Goal: Communication & Community: Answer question/provide support

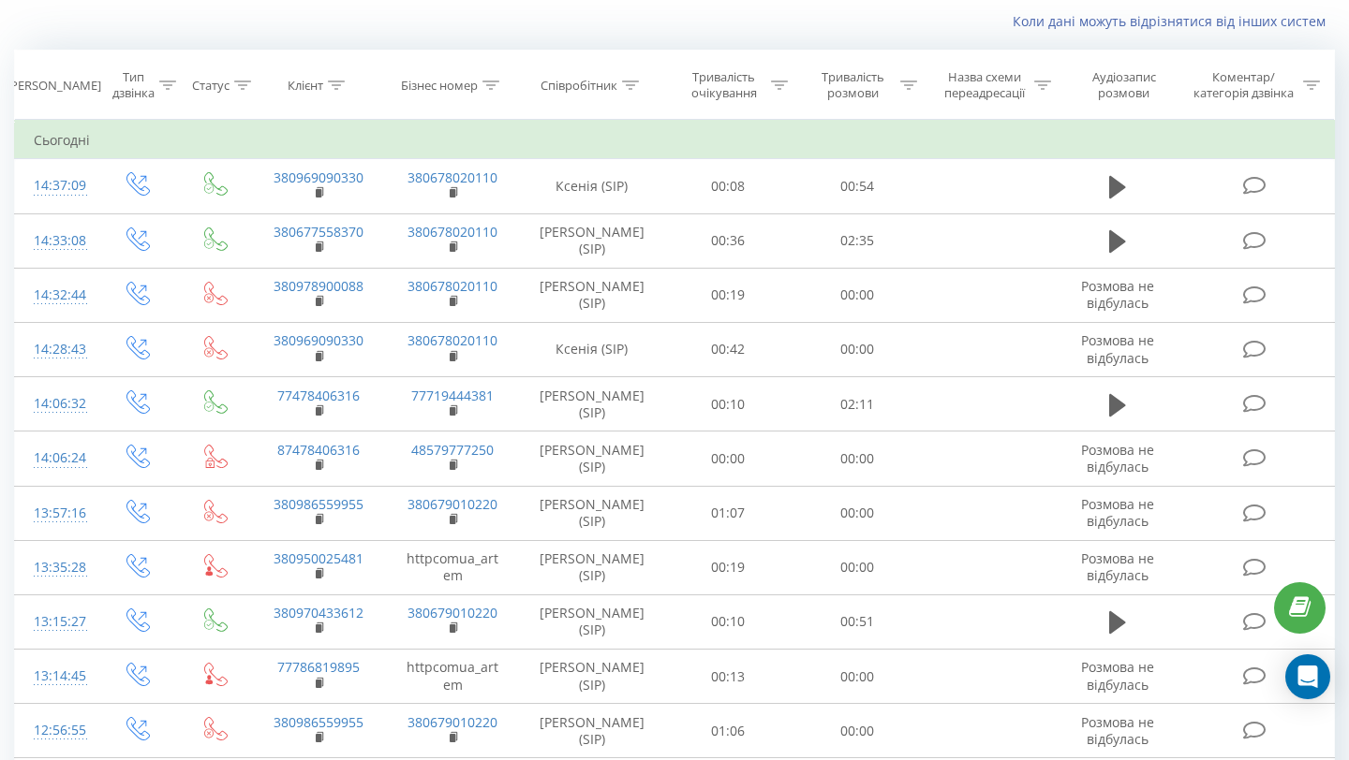
scroll to position [122, 0]
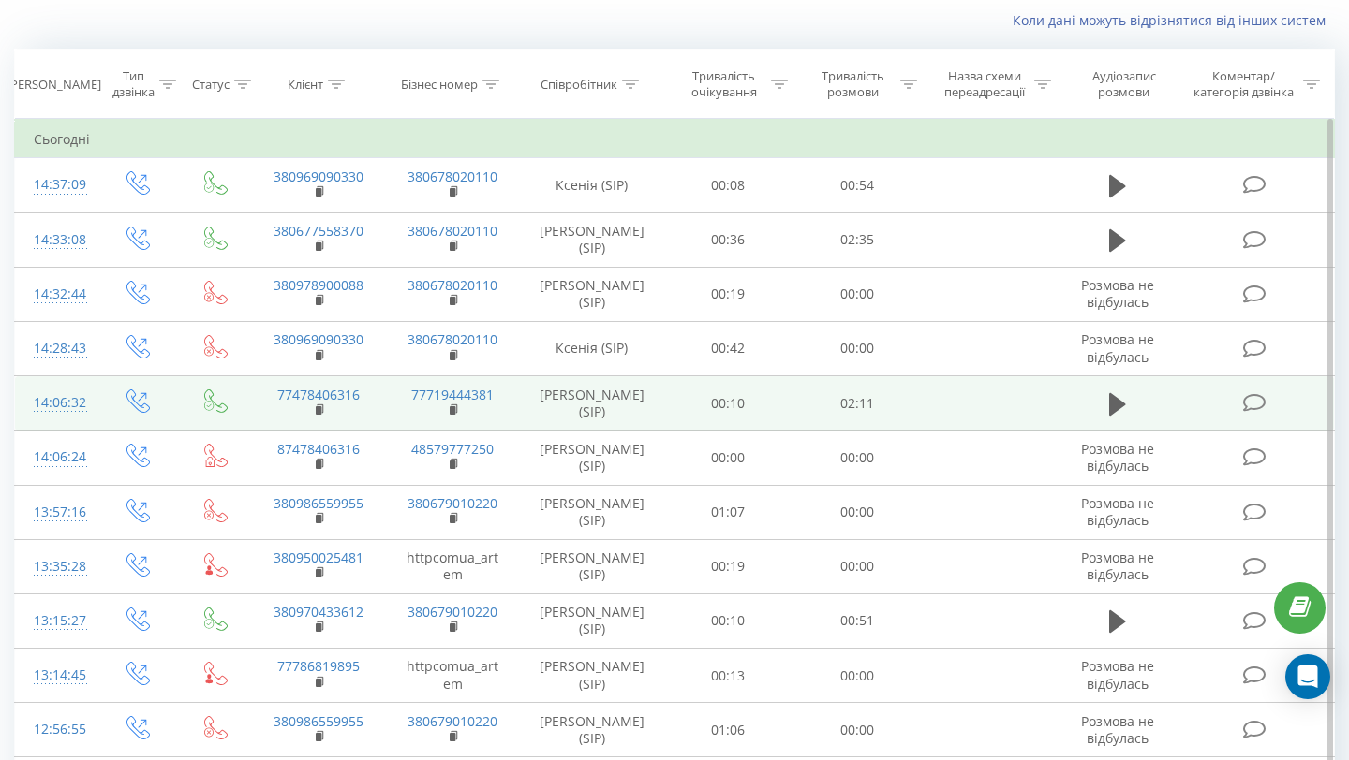
click at [1108, 431] on td at bounding box center [1117, 403] width 124 height 54
click at [1108, 419] on button at bounding box center [1117, 405] width 28 height 28
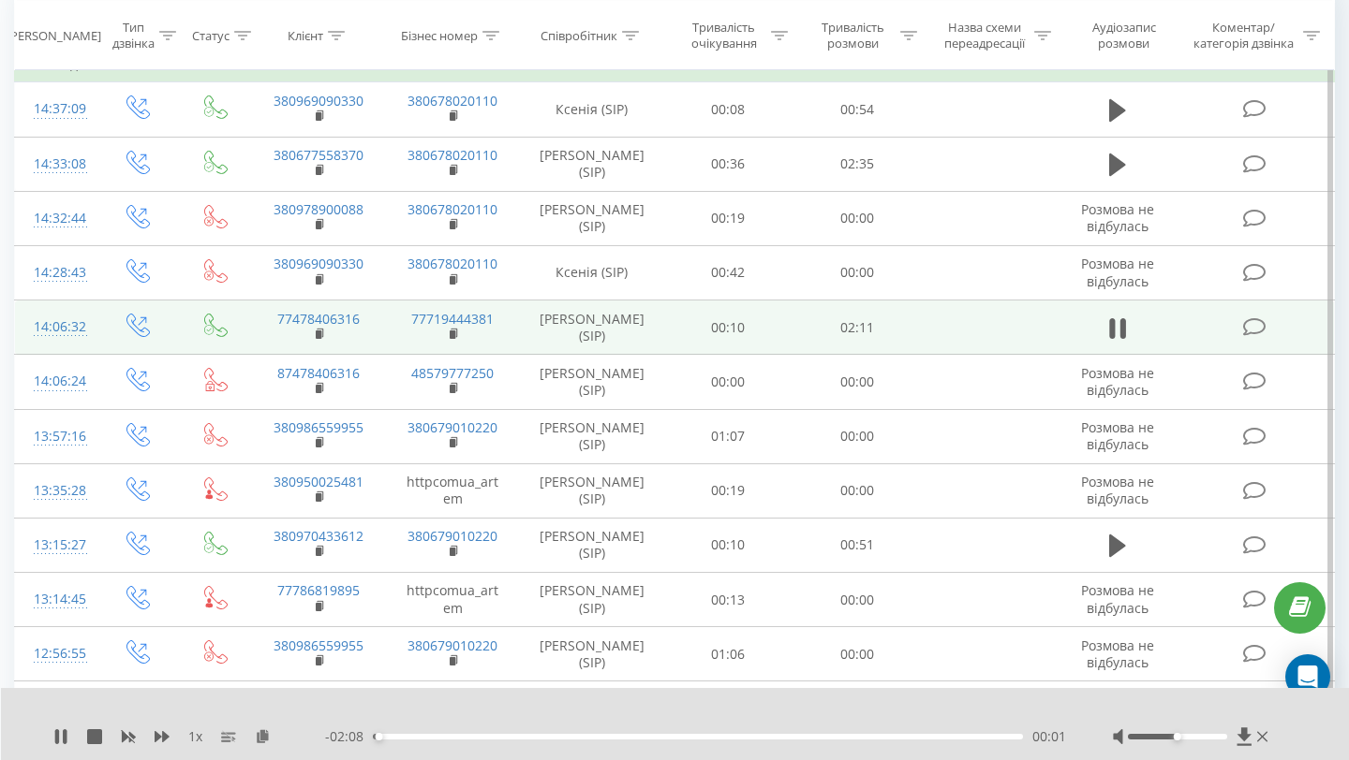
scroll to position [239, 0]
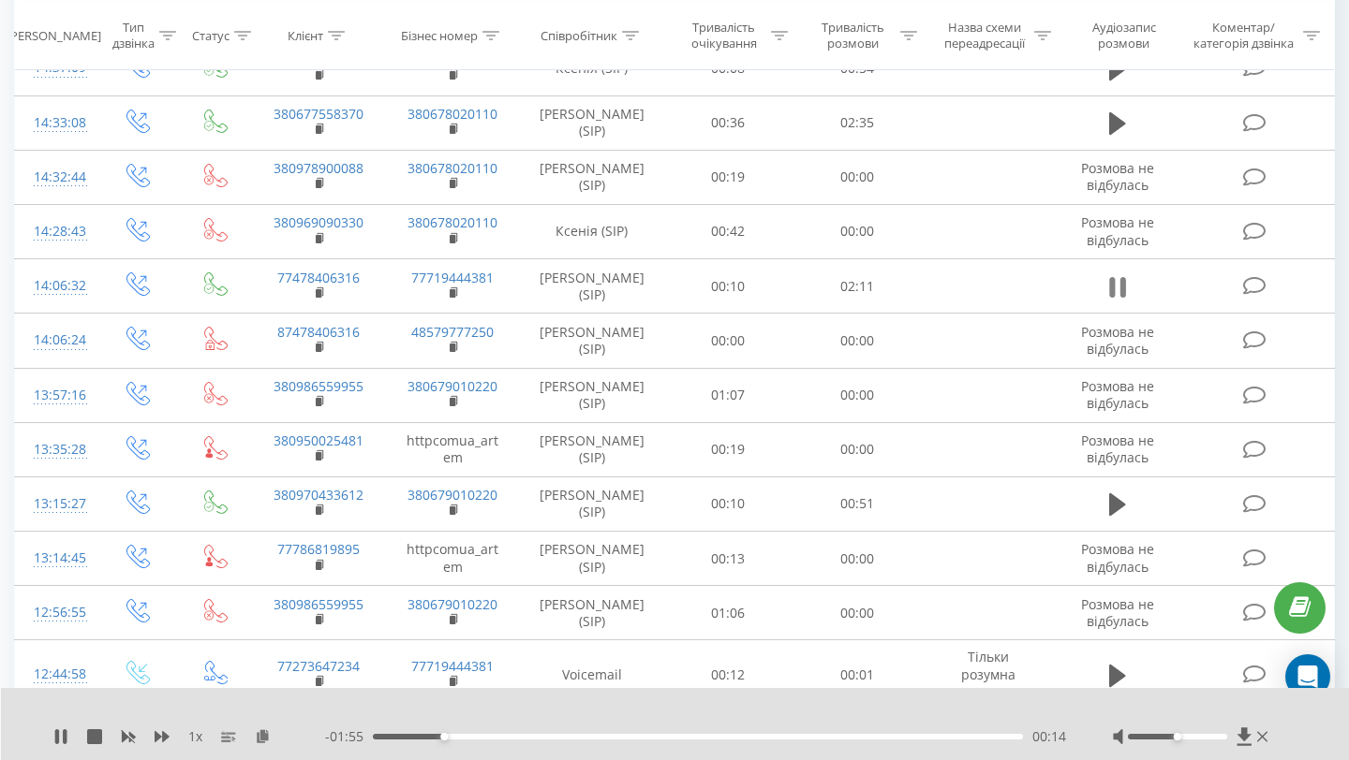
click at [1113, 301] on icon at bounding box center [1117, 287] width 17 height 26
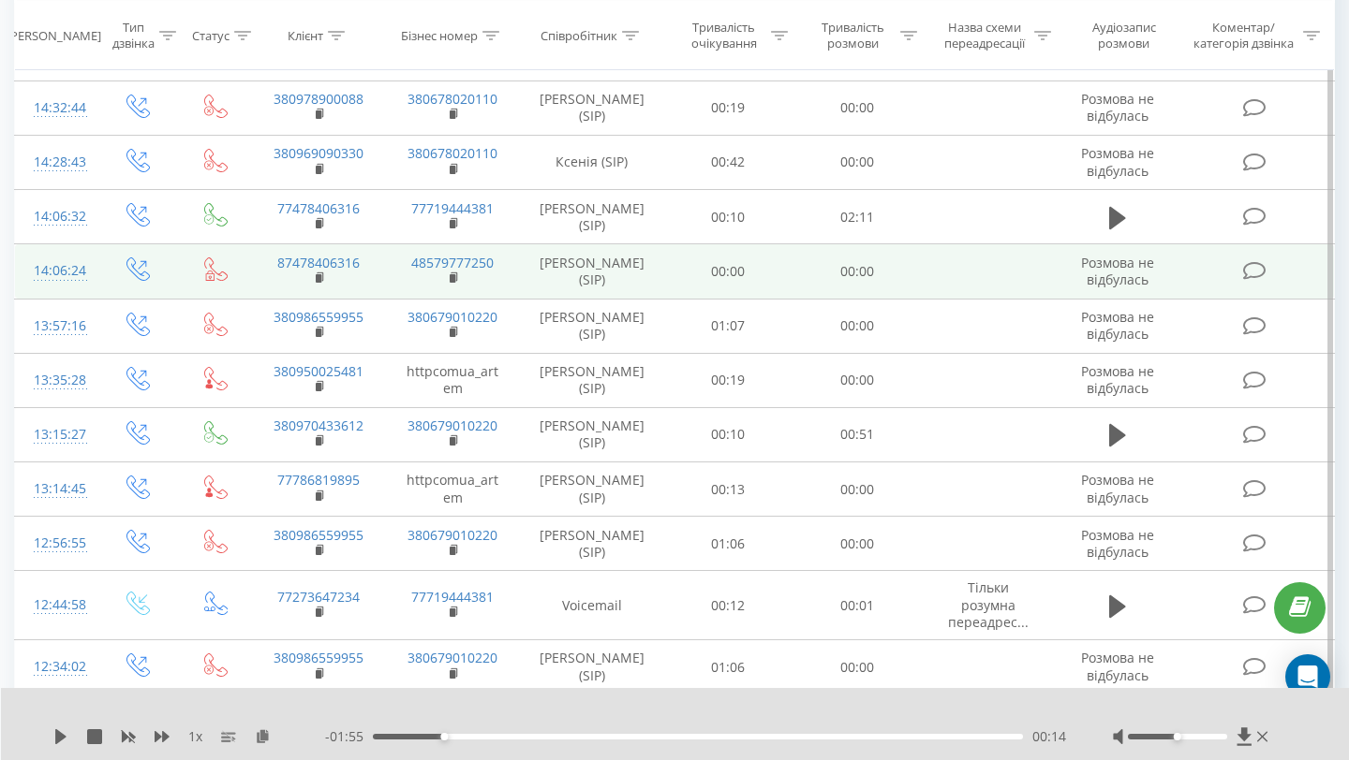
scroll to position [307, 0]
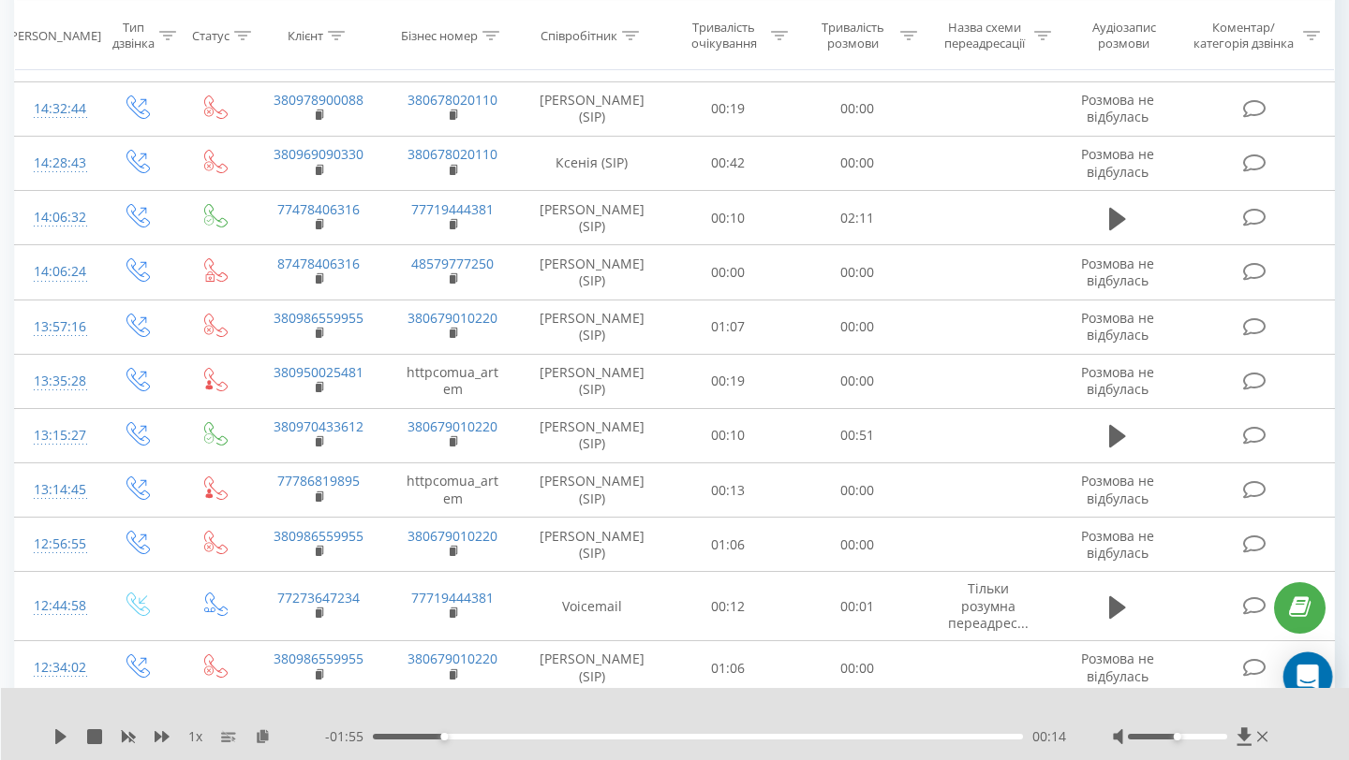
click at [1304, 675] on icon "Open Intercom Messenger" at bounding box center [1307, 677] width 22 height 24
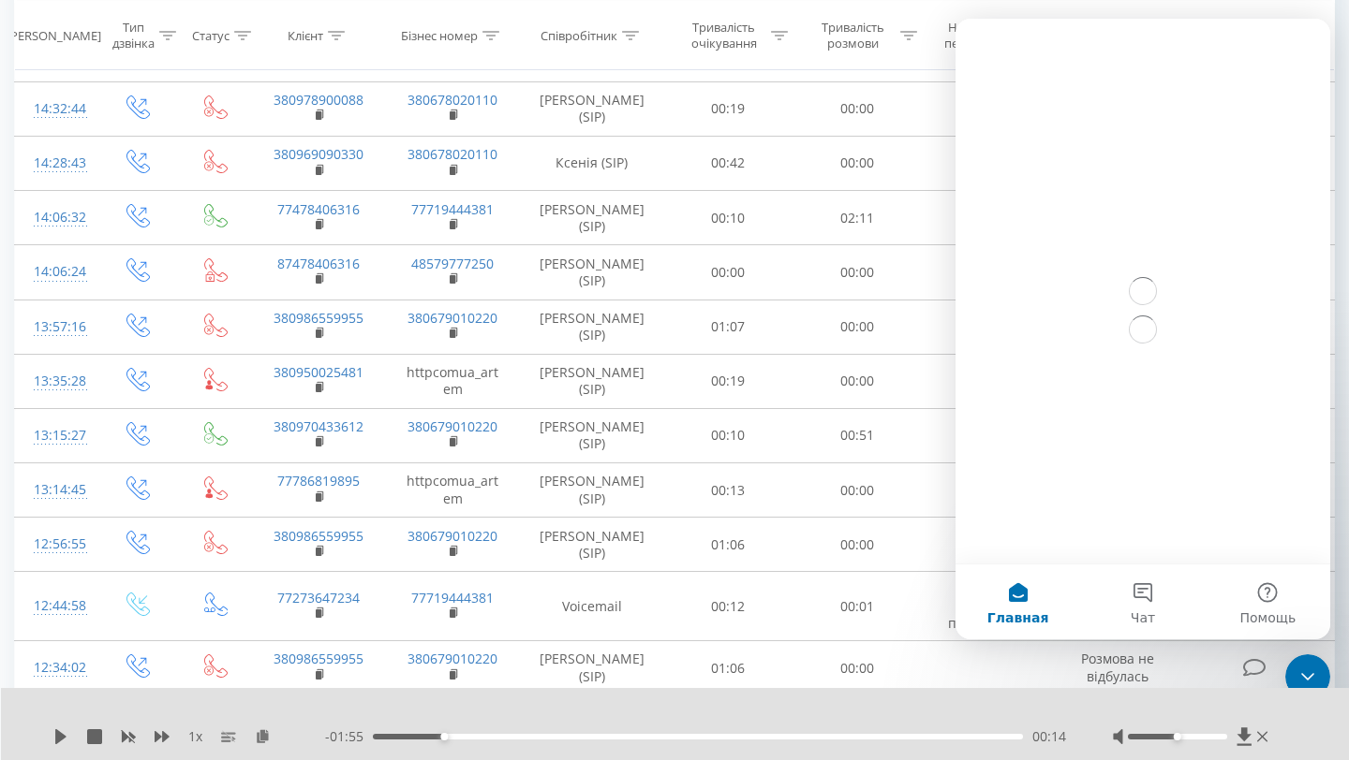
scroll to position [0, 0]
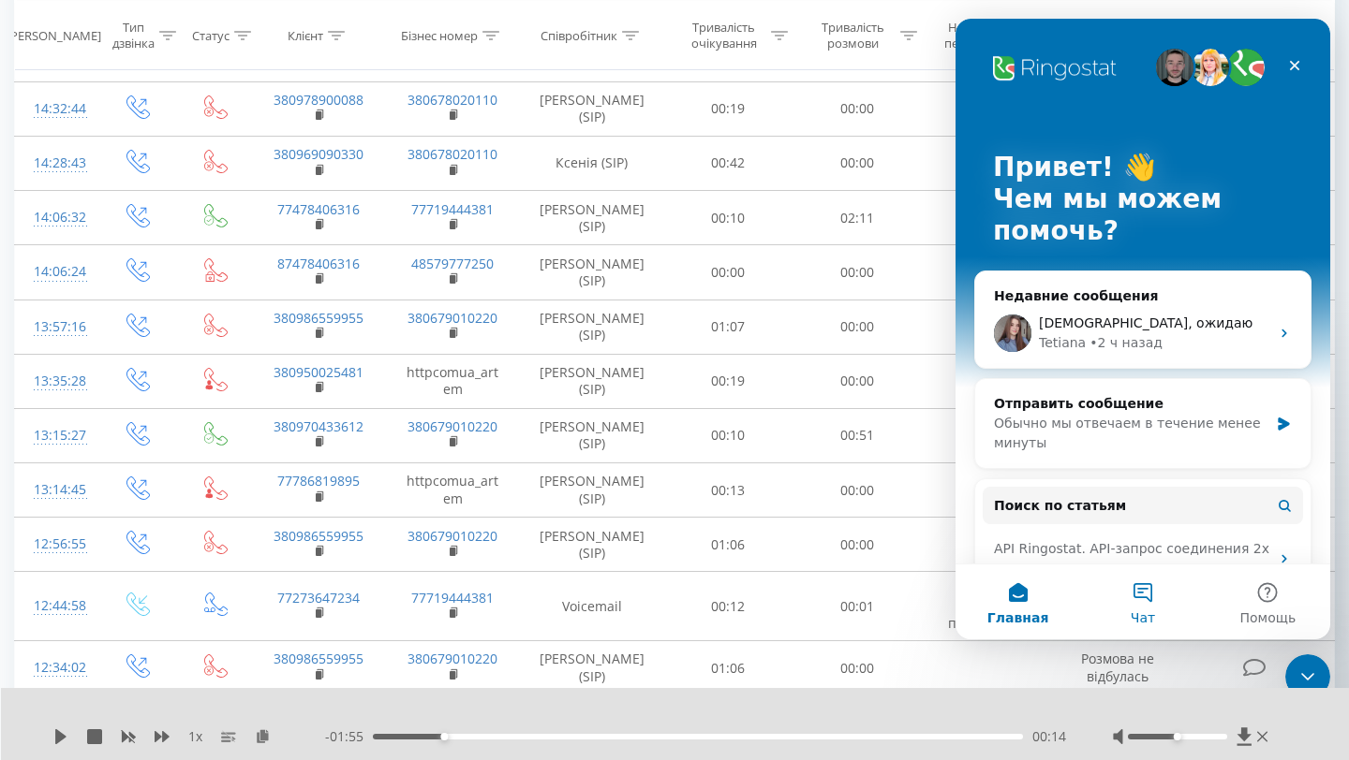
click at [1131, 589] on button "Чат" at bounding box center [1142, 602] width 125 height 75
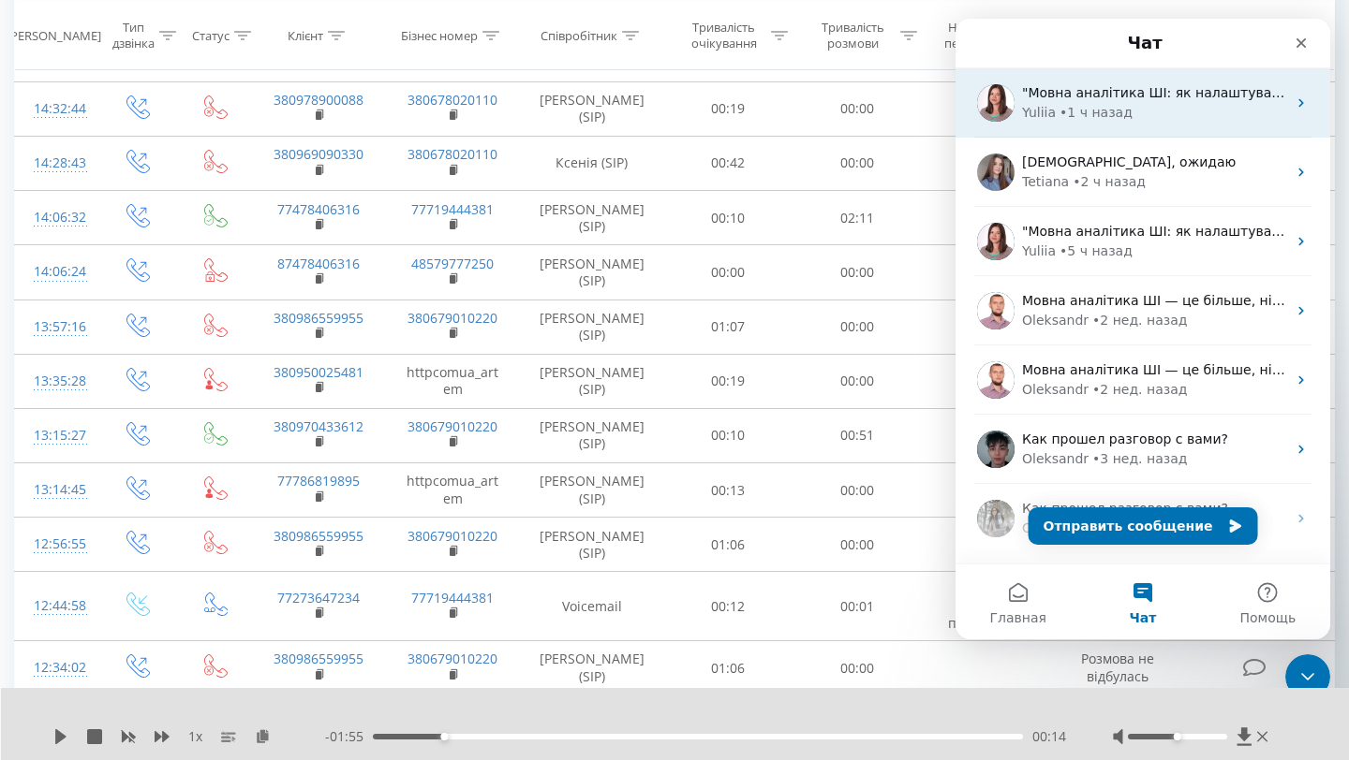
click at [1073, 124] on div ""Мовна аналітика ШІ: як налаштувати та інтегрувати в робочий процес" Без розроб…" at bounding box center [1142, 102] width 375 height 69
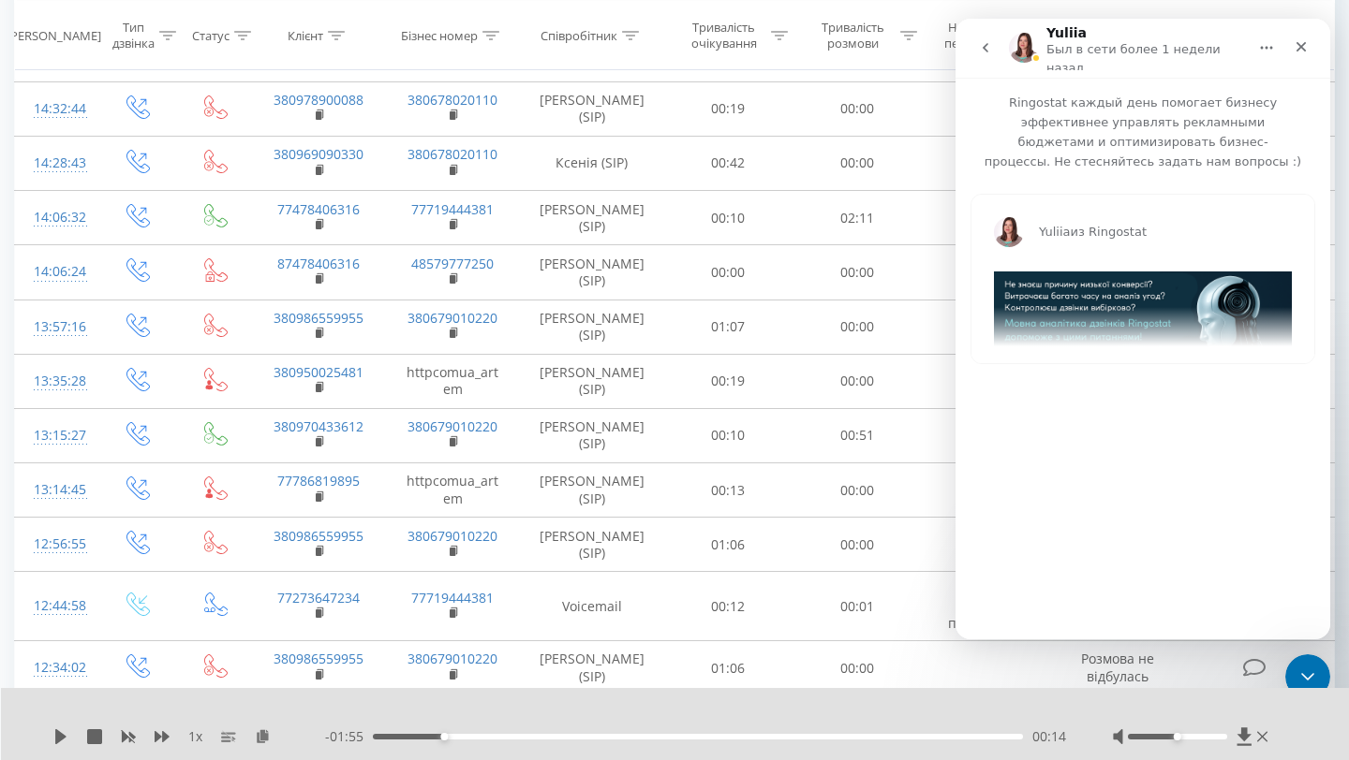
click at [996, 61] on div "Мессенджер Intercom" at bounding box center [986, 48] width 39 height 36
click at [987, 43] on icon "go back" at bounding box center [985, 47] width 15 height 15
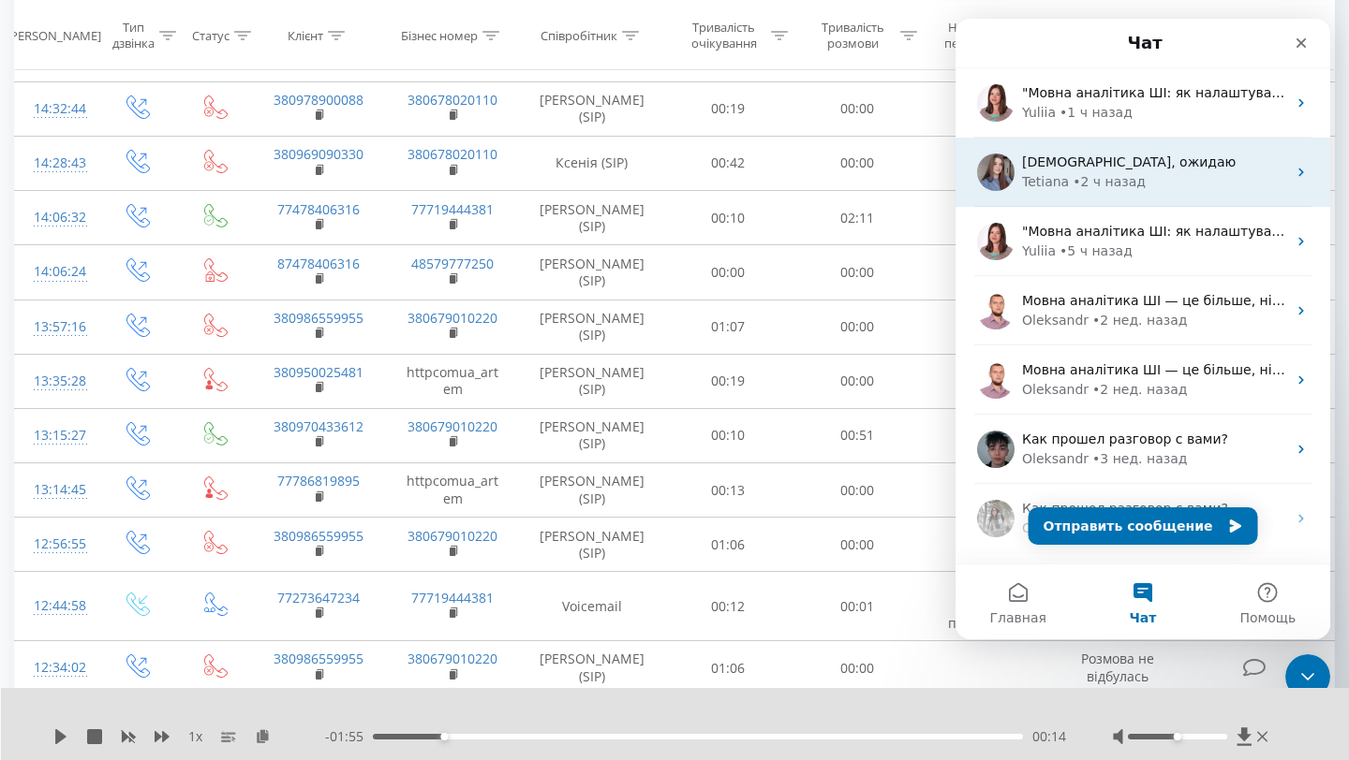
click at [1077, 192] on div "[DEMOGRAPHIC_DATA], ожидаю [PERSON_NAME] • 2 ч назад" at bounding box center [1142, 172] width 375 height 69
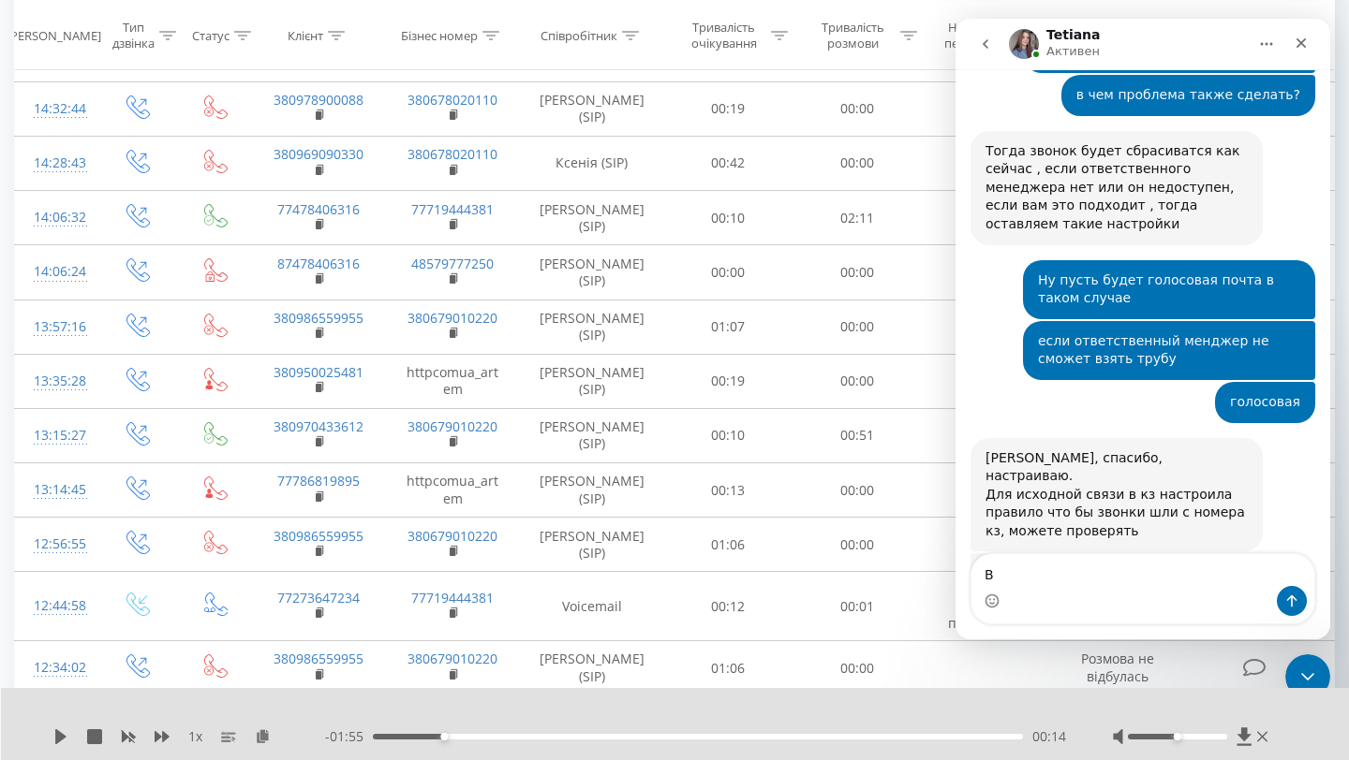
scroll to position [4833, 0]
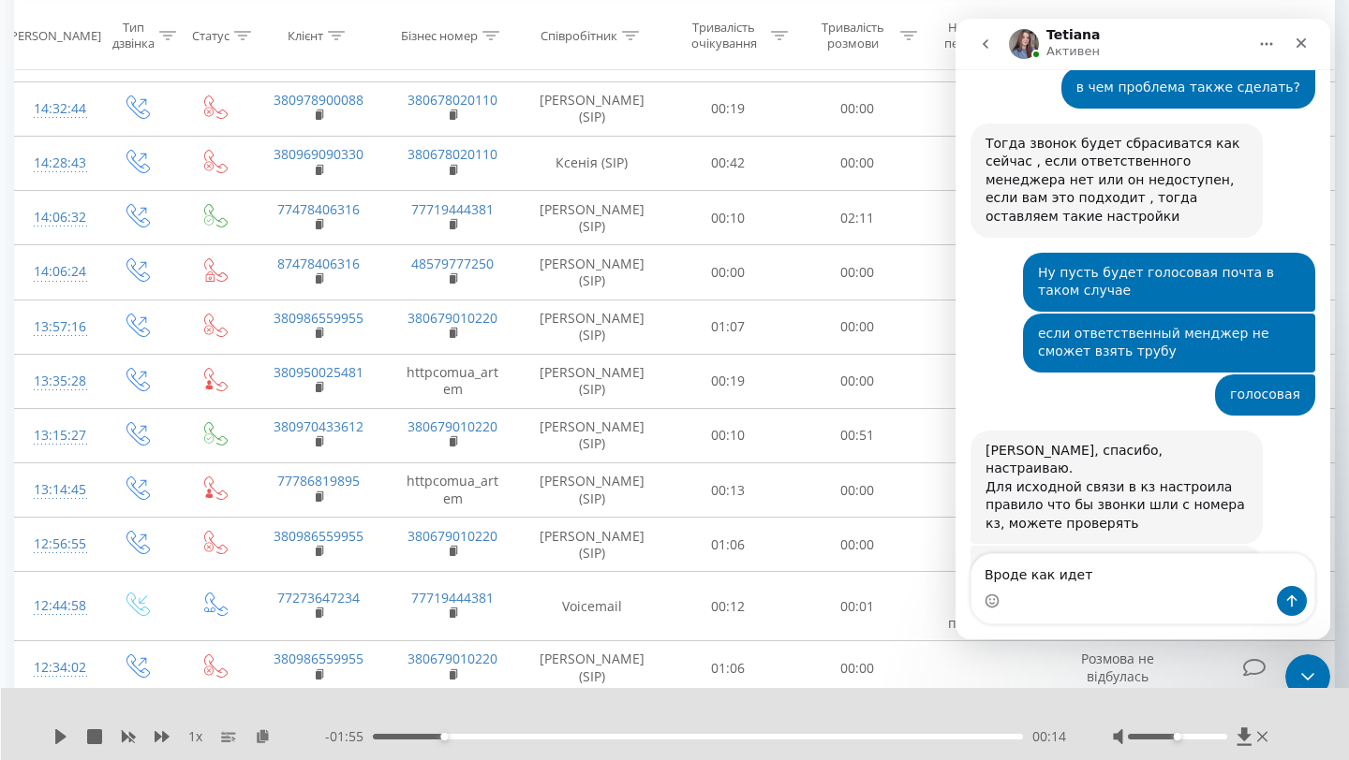
type textarea "Вроде как идет"
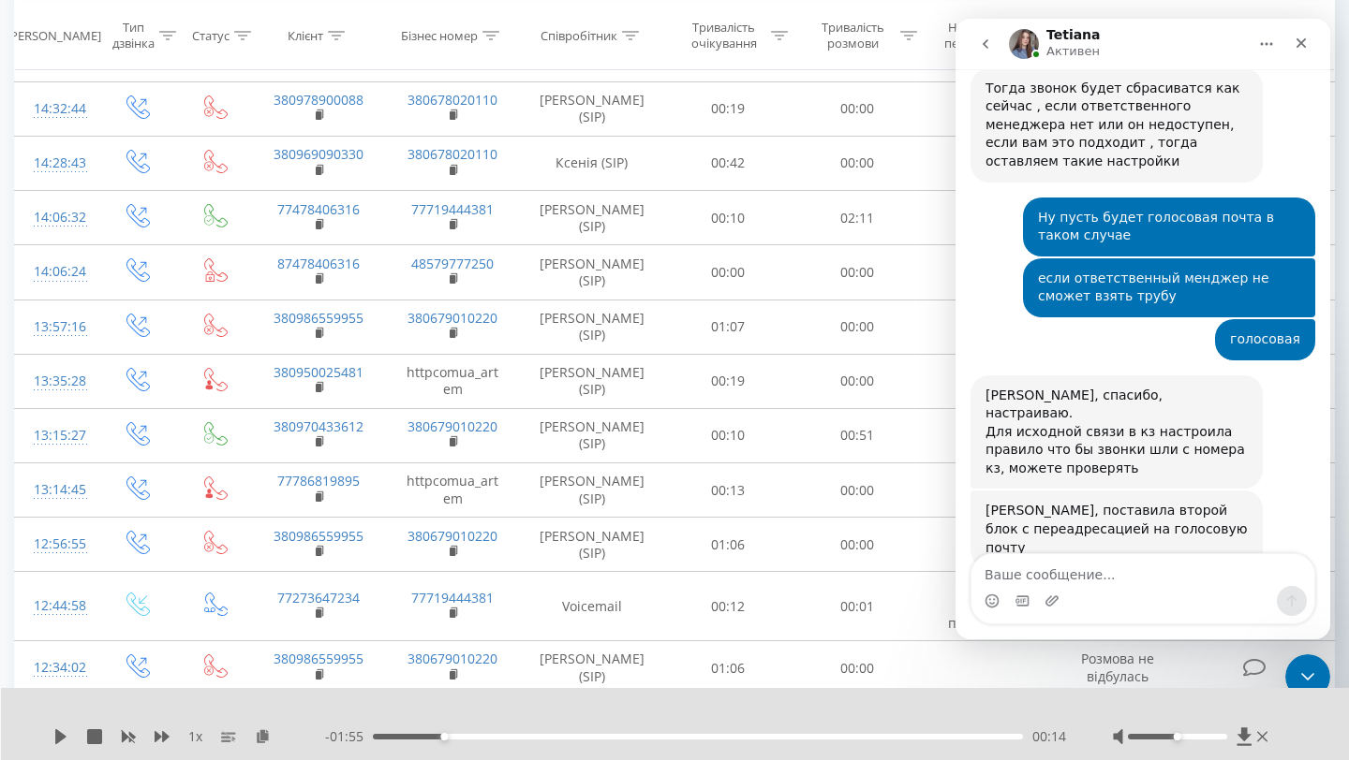
scroll to position [4889, 0]
type textarea "Но есть одно но"
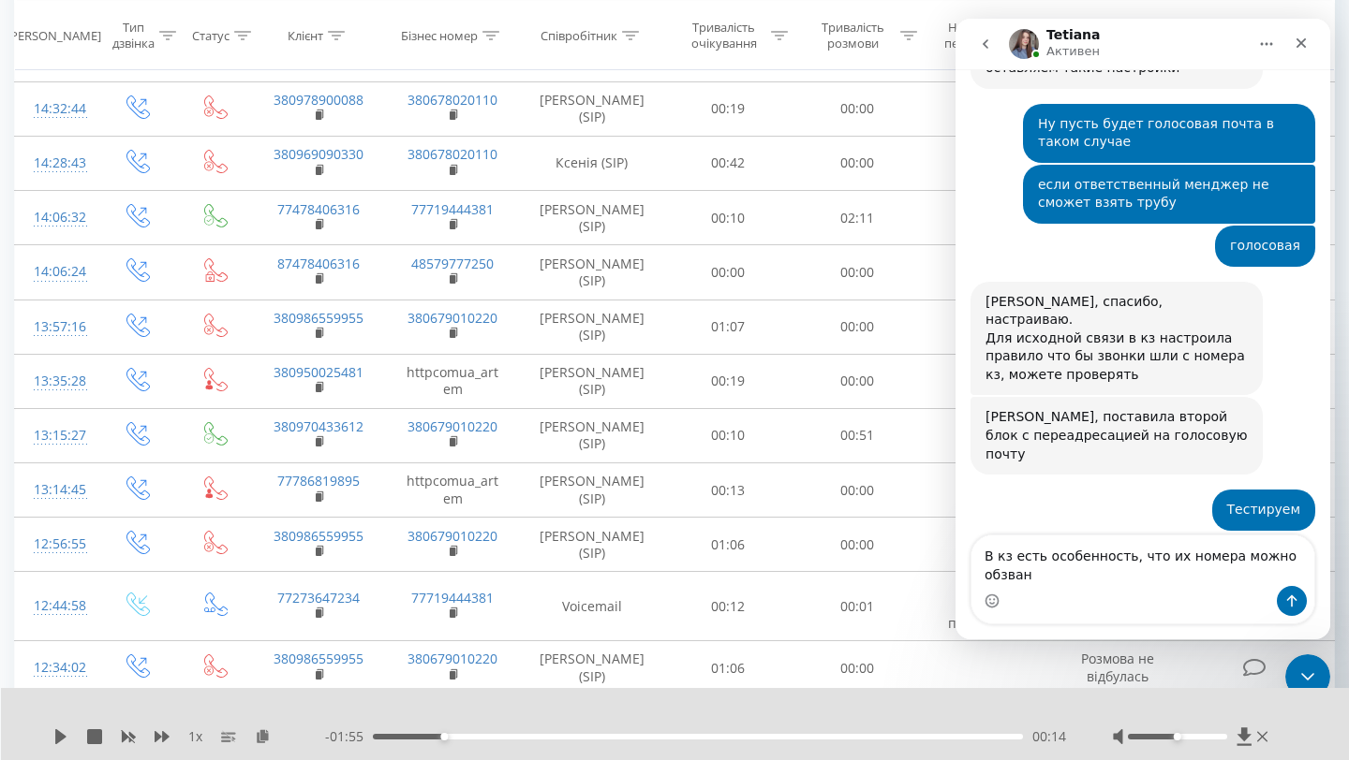
scroll to position [5001, 0]
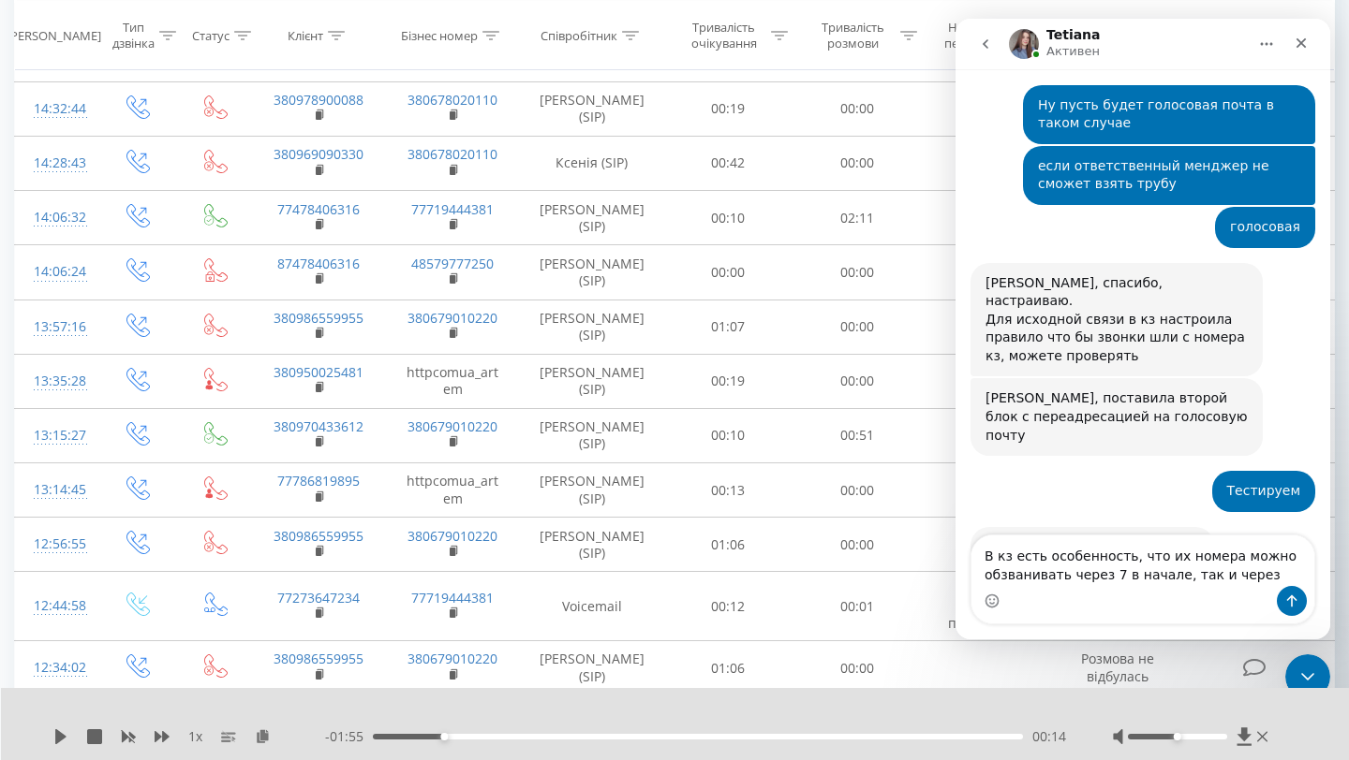
type textarea "В кз есть особенность, что их номера можно обзванивать через 7 в начале, так и …"
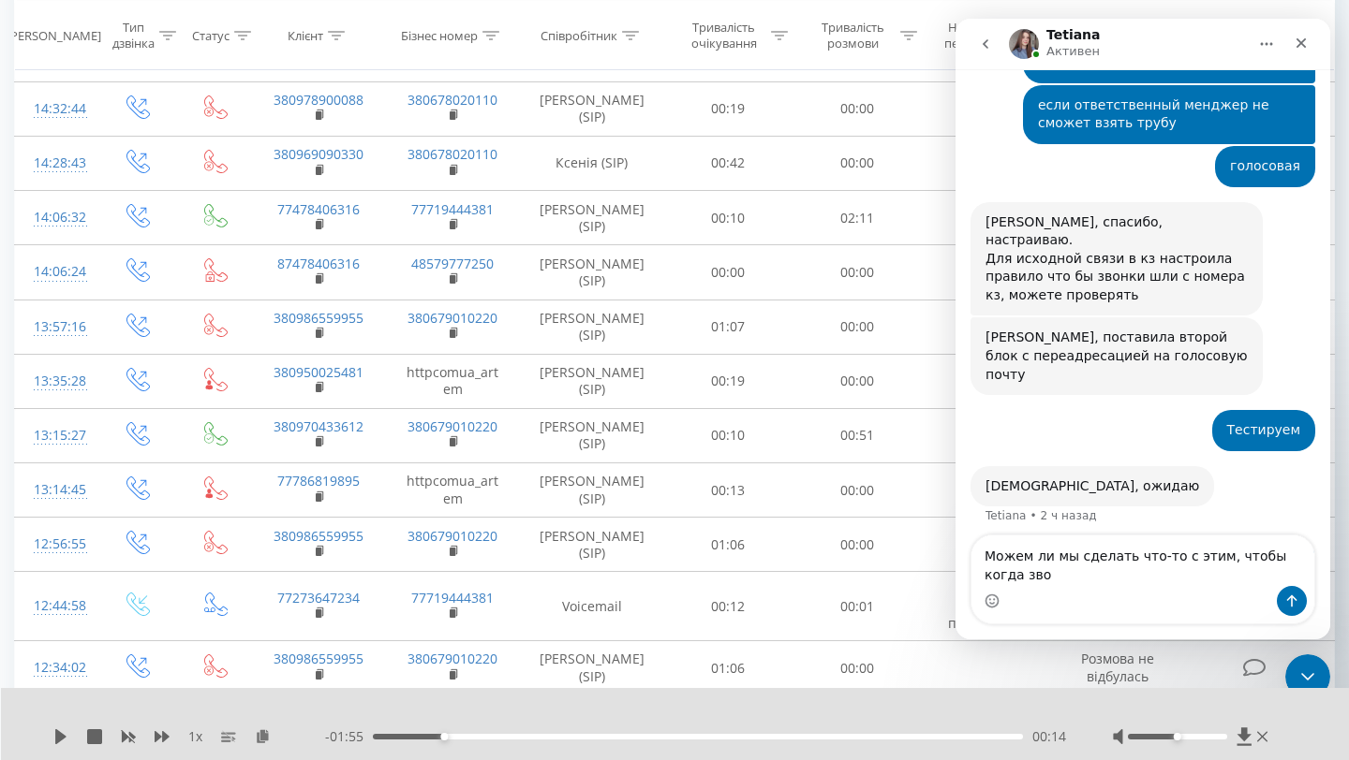
scroll to position [5080, 0]
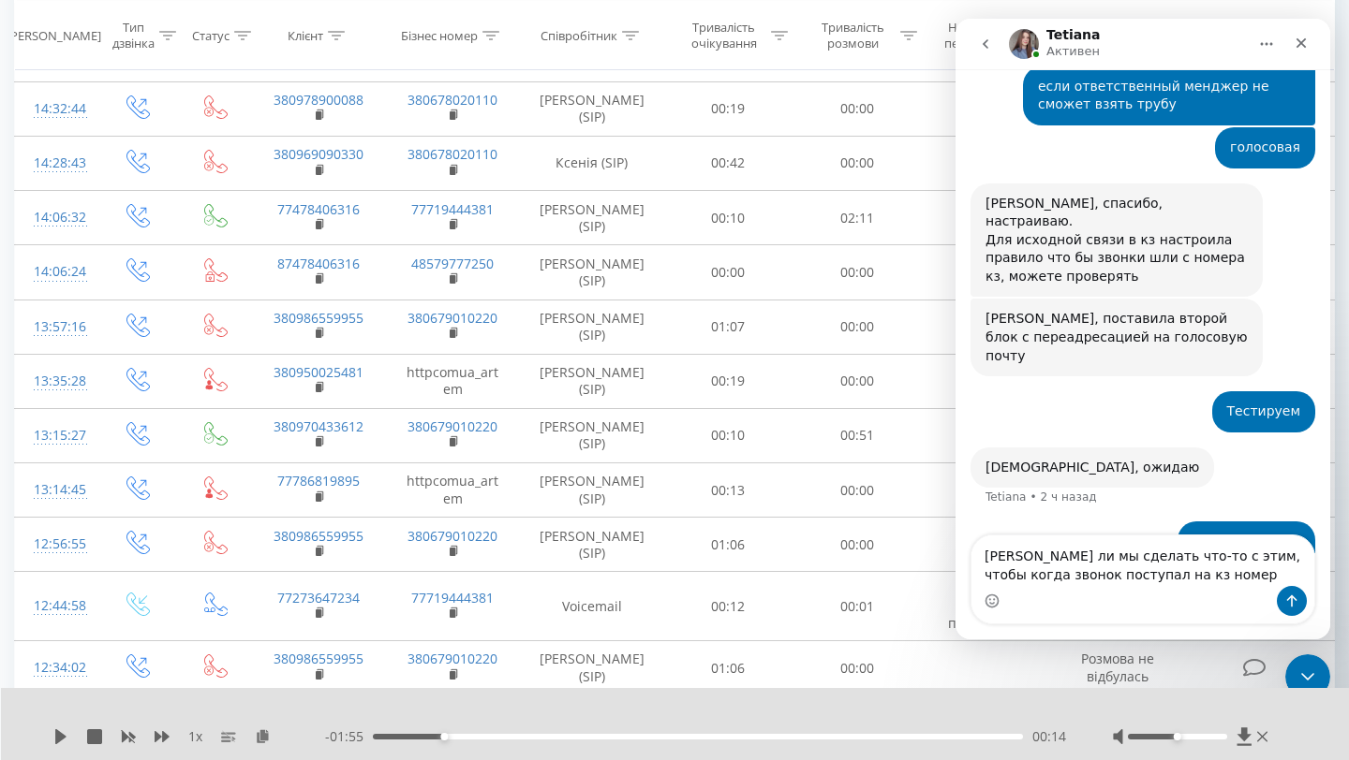
type textarea "[PERSON_NAME] ли мы сделать что-то с этим, чтобы когда звонок поступал на кз но…"
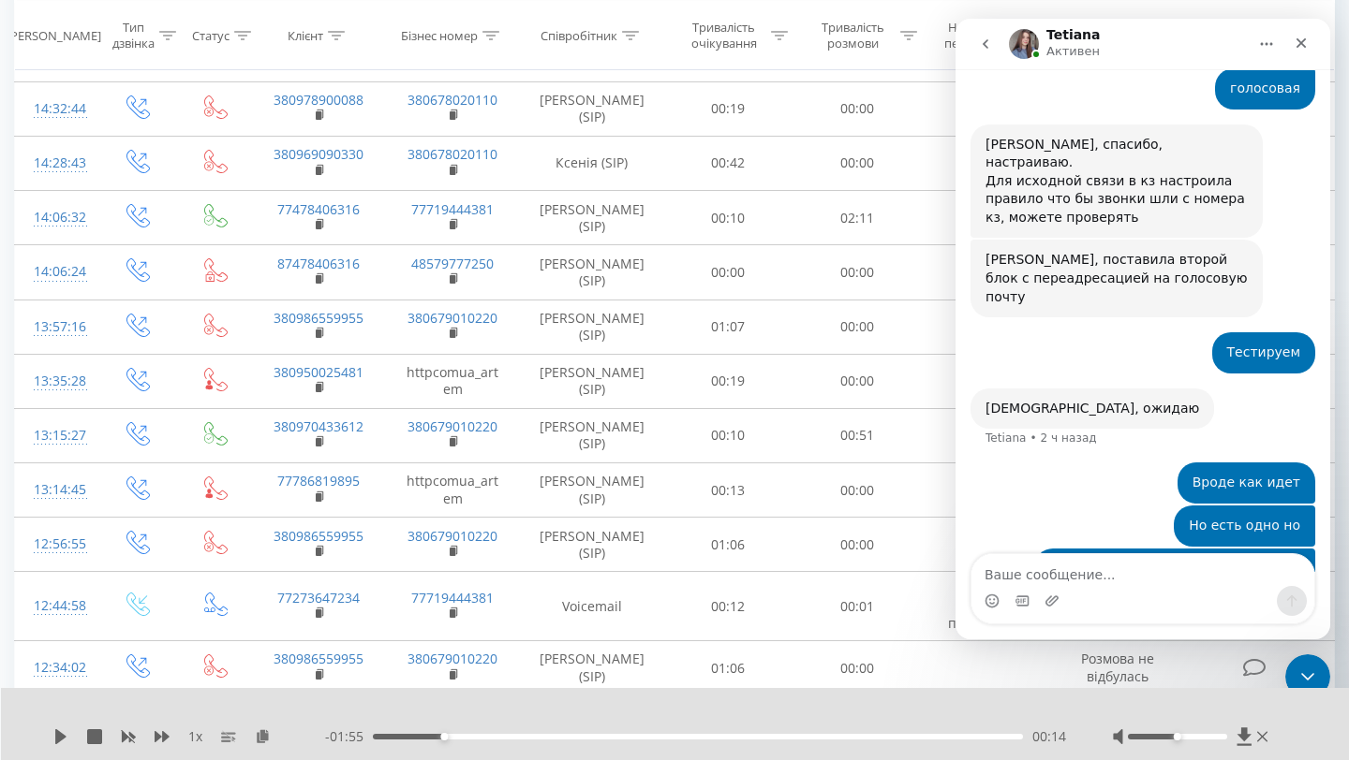
scroll to position [5141, 0]
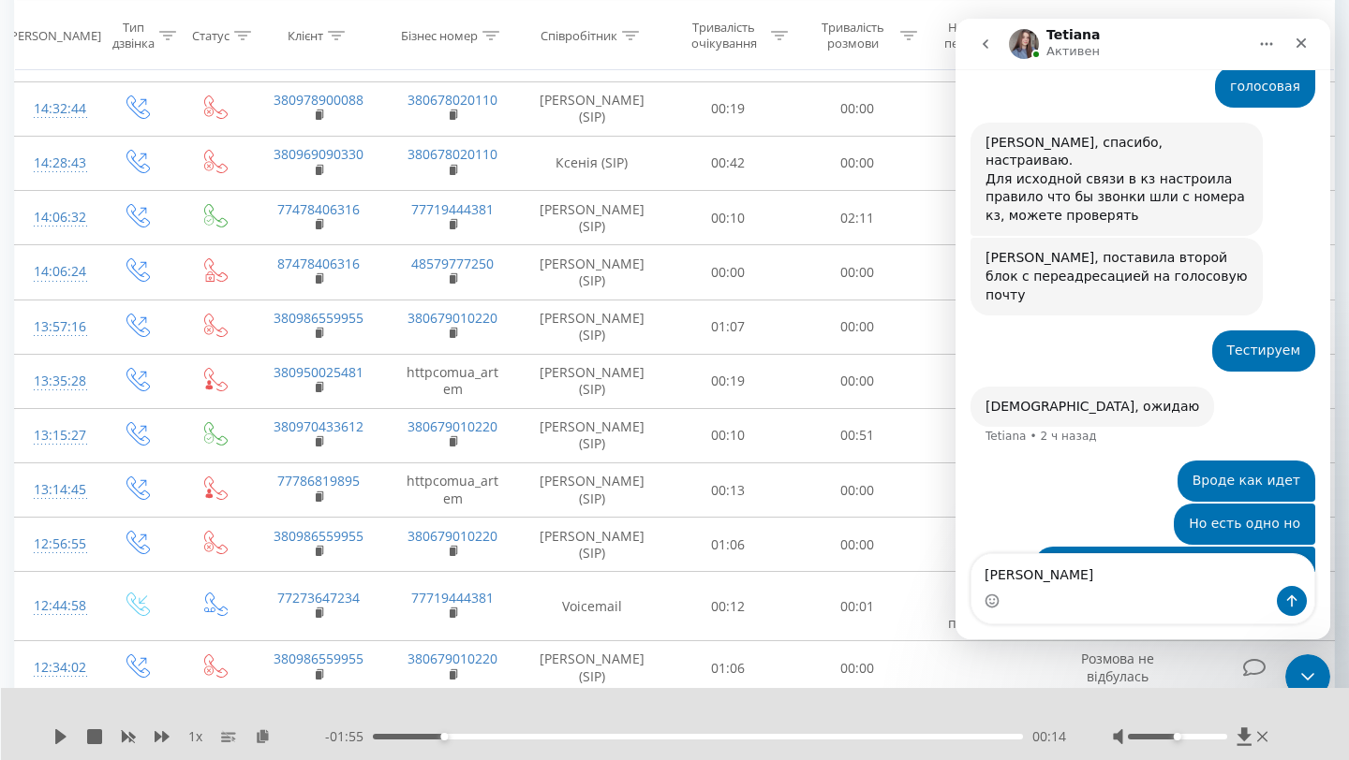
type textarea "[PERSON_NAME]"
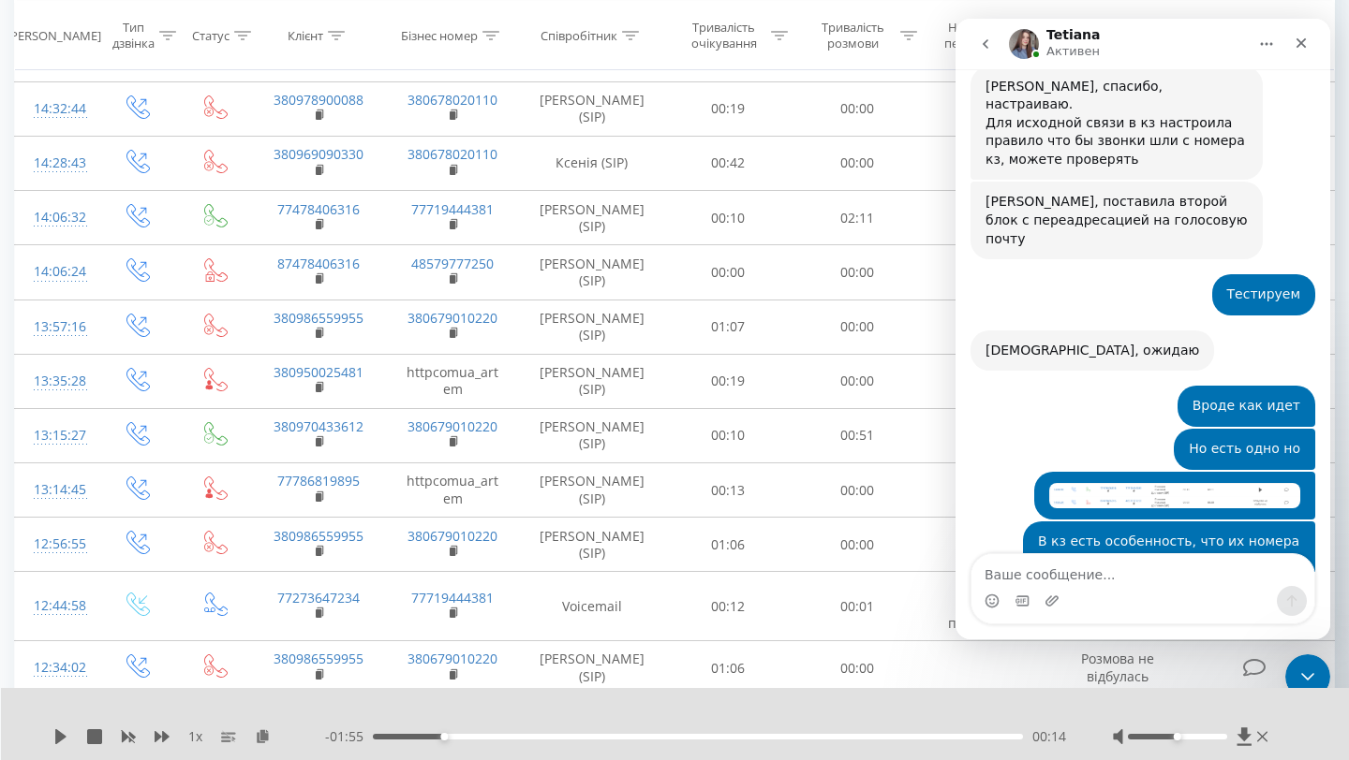
scroll to position [5196, 0]
click at [1150, 695] on div "Проверяю [PERSON_NAME] • Только что" at bounding box center [1142, 736] width 345 height 82
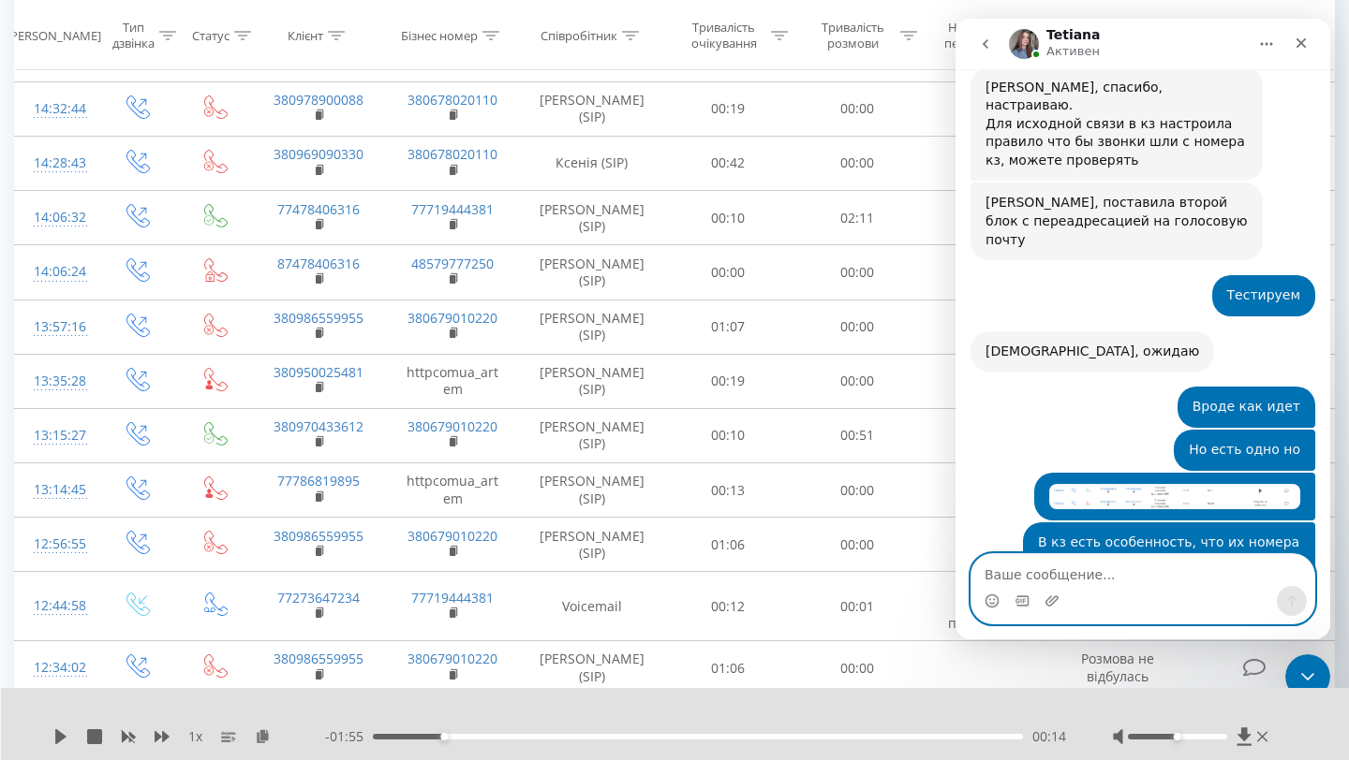
click at [1142, 557] on textarea "Ваше сообщение..." at bounding box center [1142, 570] width 343 height 32
click at [1092, 484] on img "Руслан говорит…" at bounding box center [1174, 497] width 251 height 26
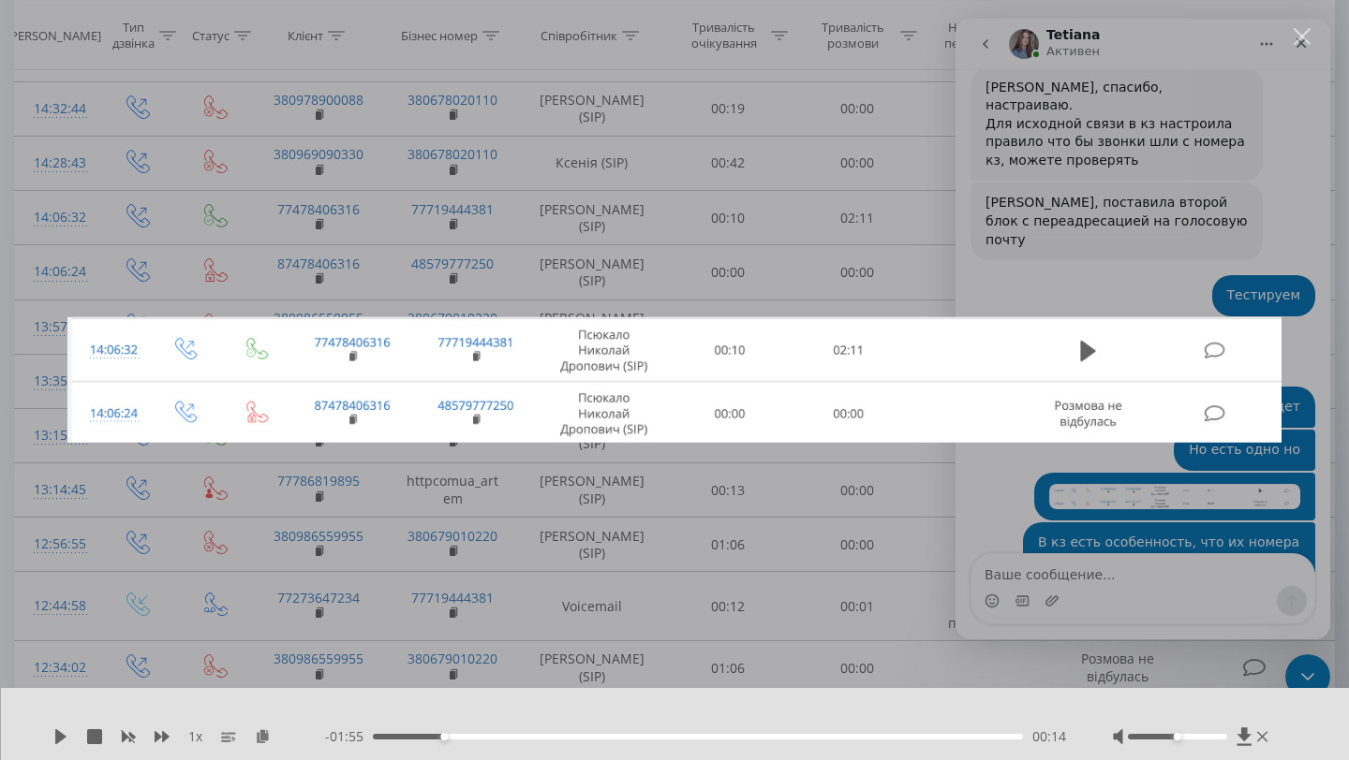
scroll to position [0, 0]
click at [998, 161] on div "Мессенджер Intercom" at bounding box center [674, 380] width 1349 height 760
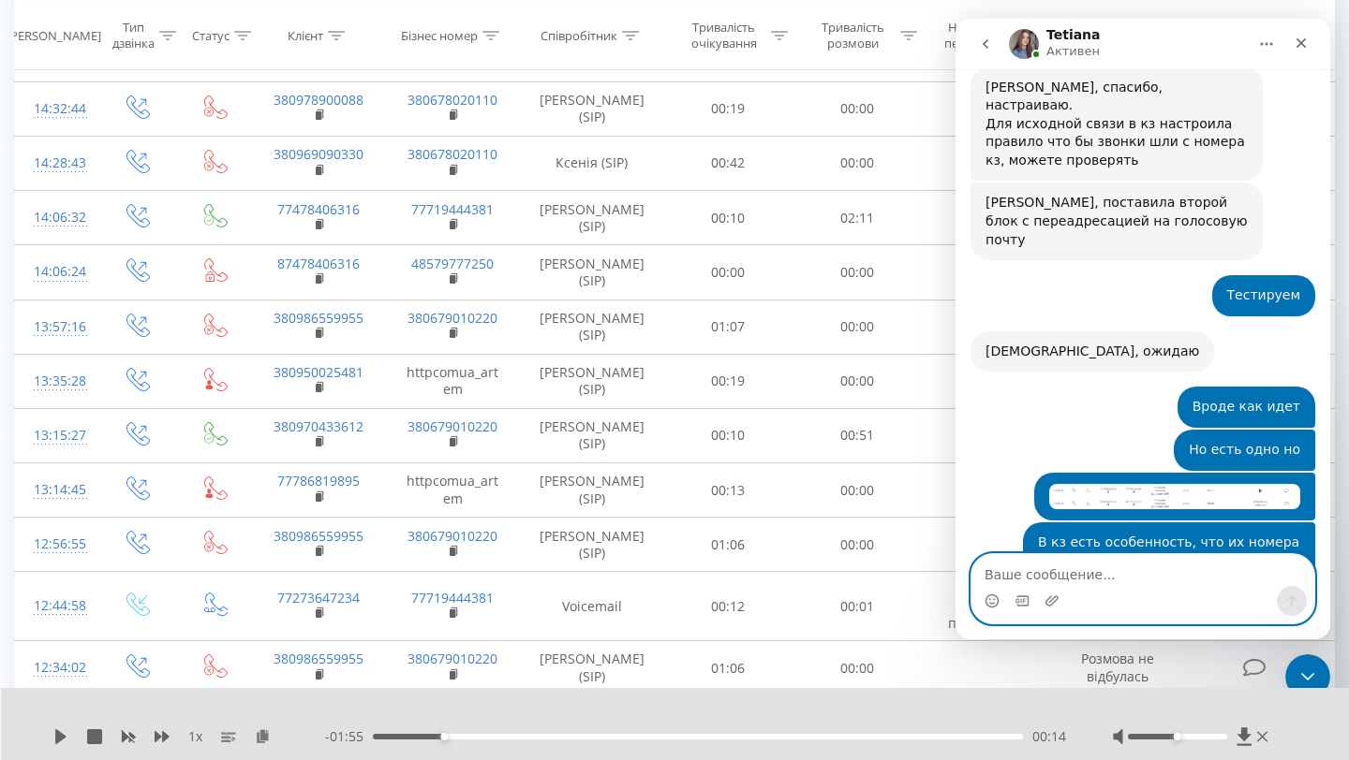
click at [1085, 578] on textarea "Ваше сообщение..." at bounding box center [1142, 570] width 343 height 32
